Goal: Transaction & Acquisition: Book appointment/travel/reservation

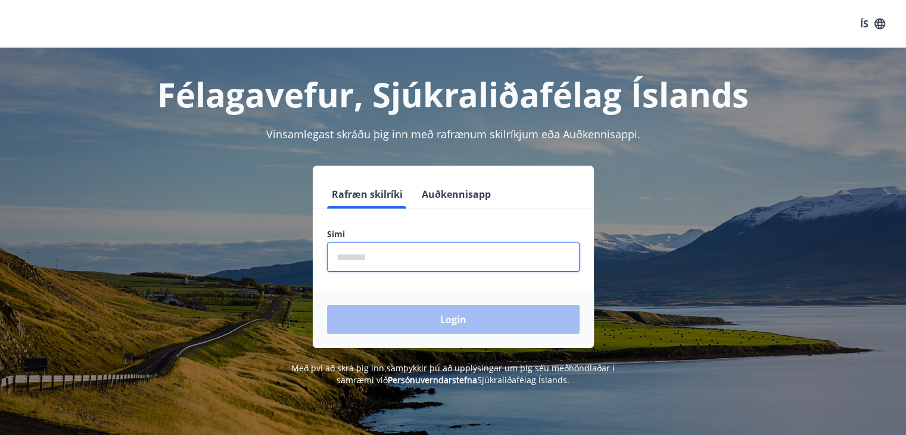
click at [380, 258] on input "phone" at bounding box center [453, 256] width 253 height 29
type input "********"
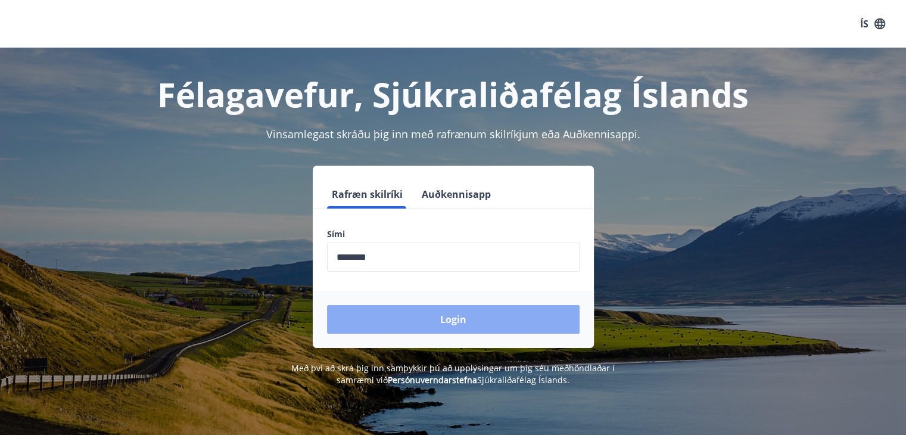
click at [446, 320] on button "Login" at bounding box center [453, 319] width 253 height 29
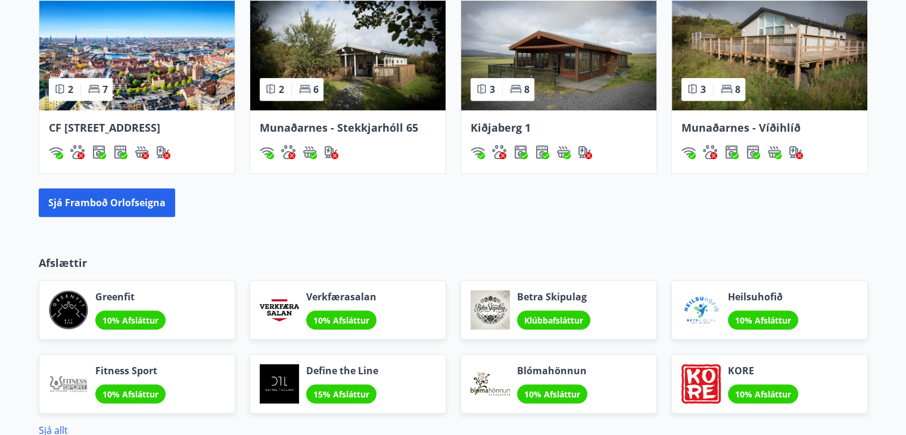
scroll to position [801, 0]
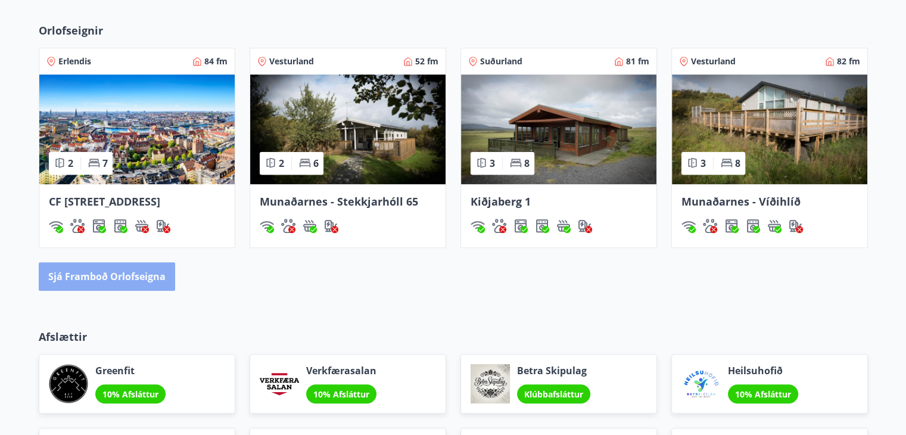
click at [128, 290] on button "Sjá framboð orlofseigna" at bounding box center [107, 276] width 136 height 29
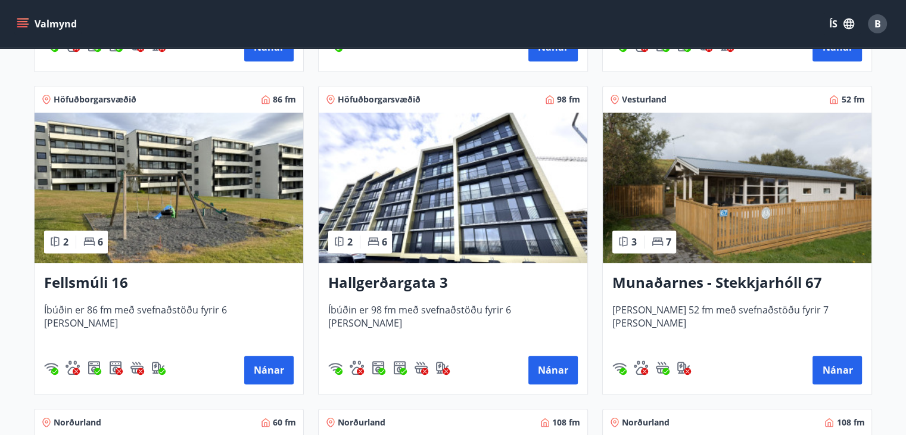
scroll to position [834, 0]
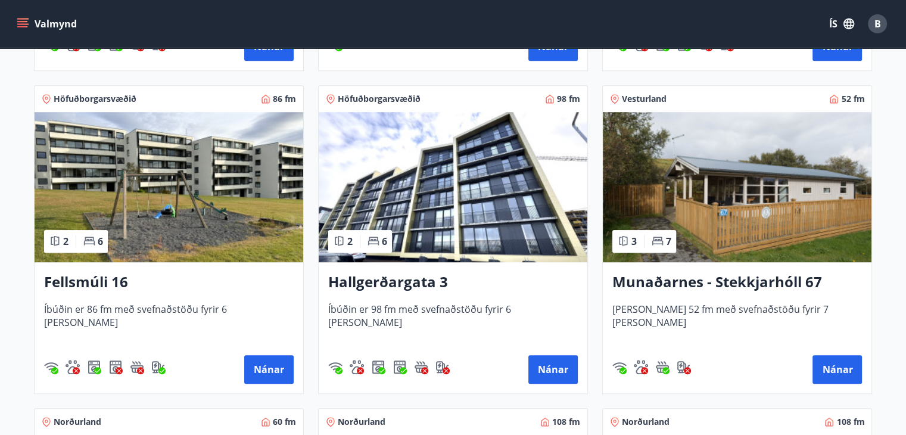
click at [128, 282] on h3 "Fellsmúli 16" at bounding box center [169, 282] width 250 height 21
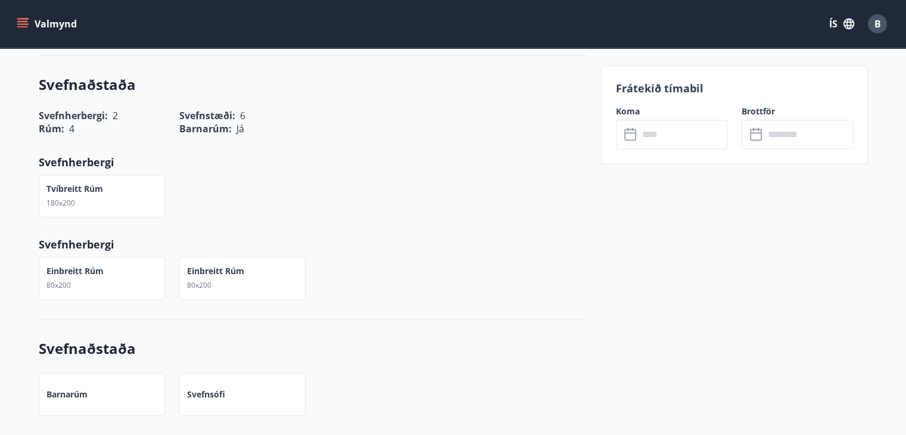
scroll to position [715, 0]
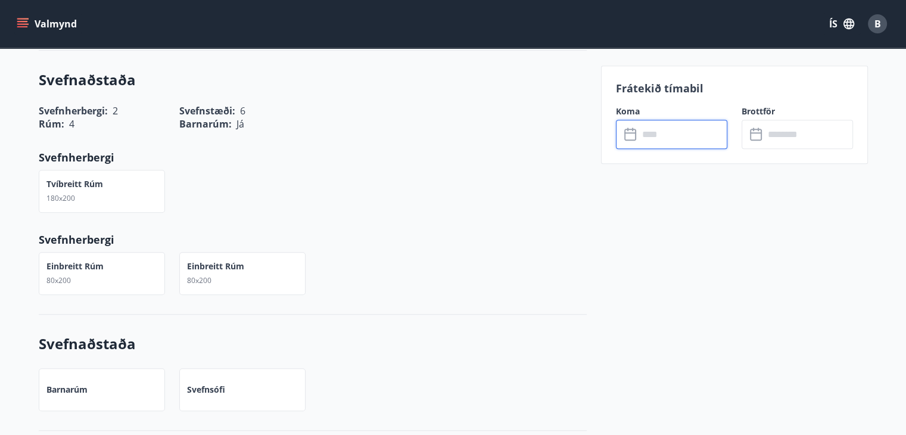
click at [644, 133] on input "text" at bounding box center [683, 134] width 89 height 29
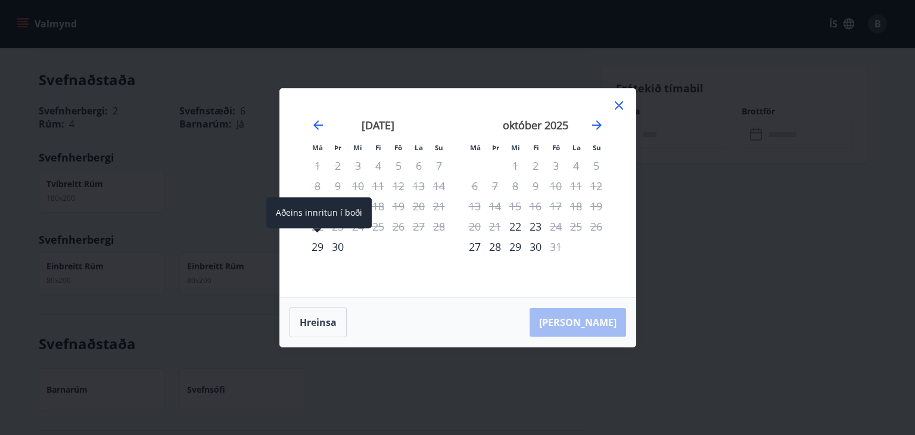
click at [314, 247] on div "29" at bounding box center [317, 247] width 20 height 20
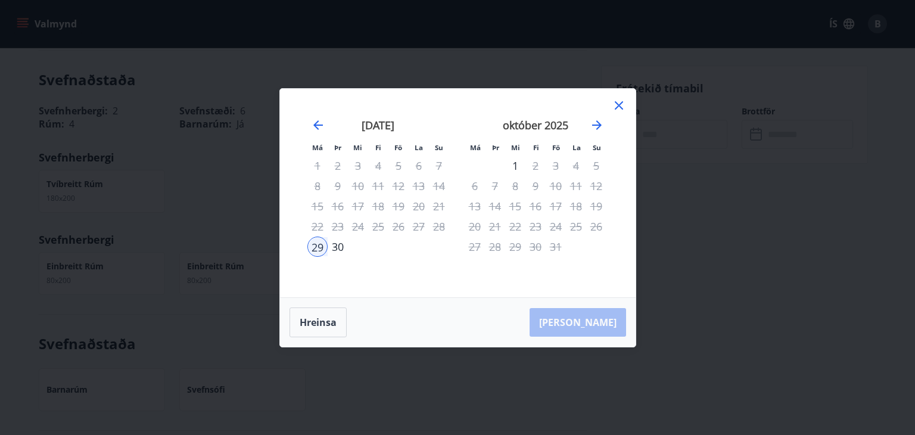
click at [338, 248] on div "30" at bounding box center [338, 247] width 20 height 20
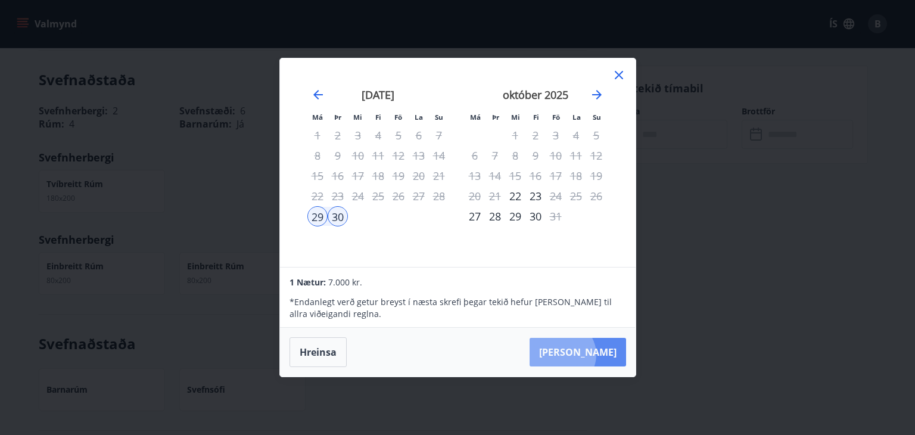
click at [598, 354] on button "Taka Frá" at bounding box center [578, 352] width 97 height 29
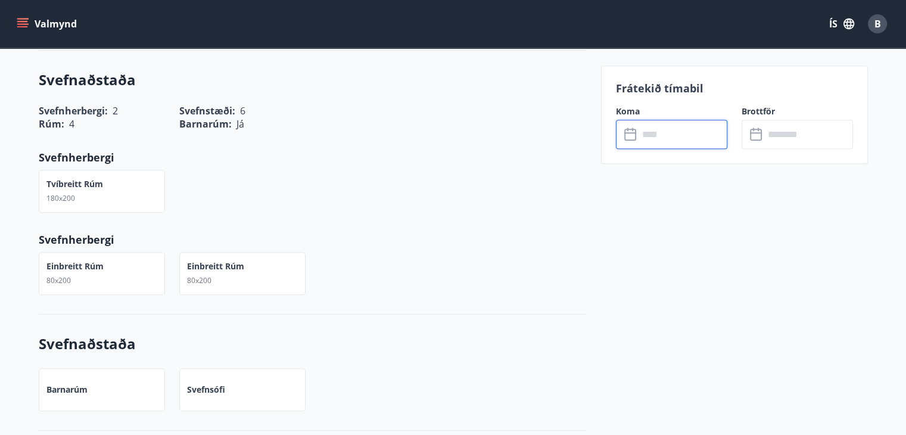
type input "******"
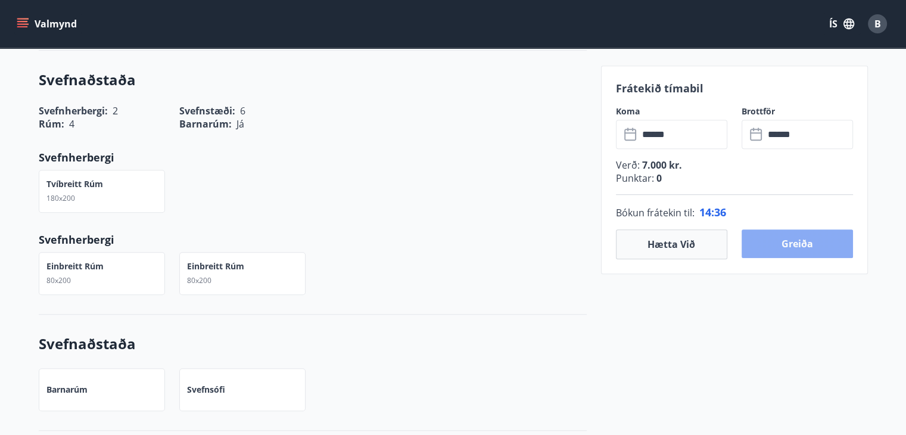
click at [805, 242] on button "Greiða" at bounding box center [797, 243] width 111 height 29
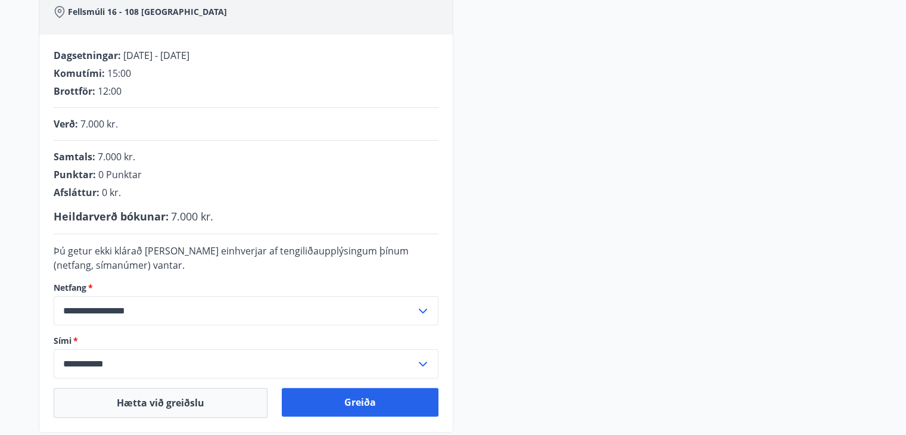
scroll to position [352, 0]
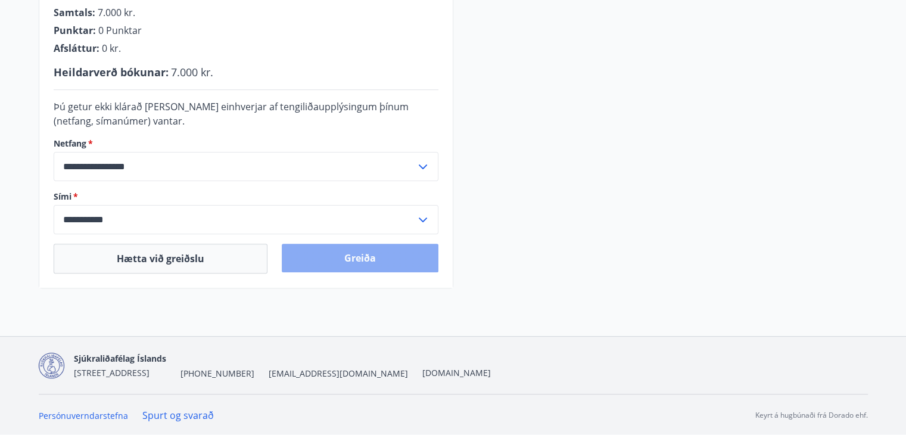
click at [362, 260] on button "Greiða" at bounding box center [360, 258] width 157 height 29
